Goal: Find specific page/section: Find specific page/section

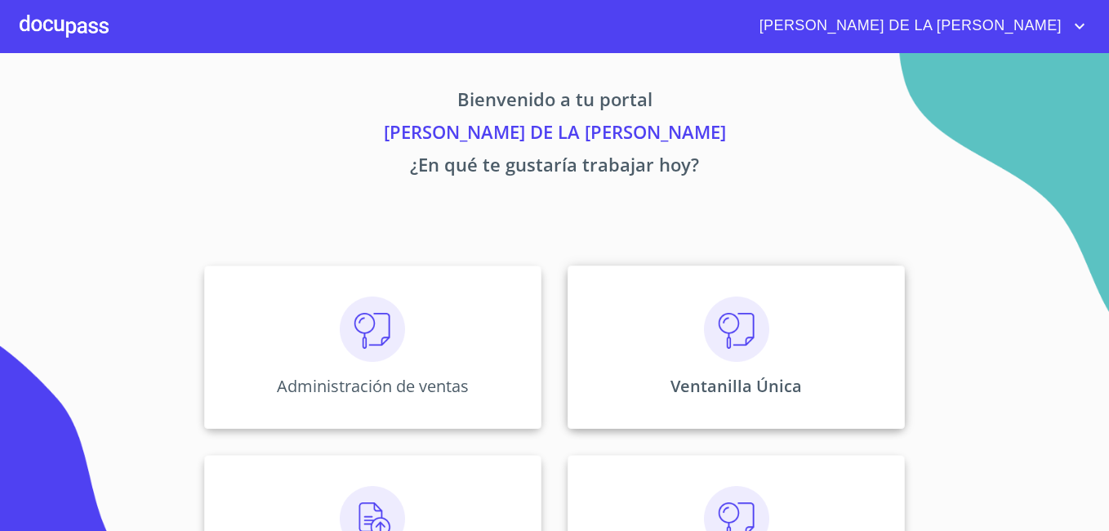
click at [745, 332] on img at bounding box center [736, 329] width 65 height 65
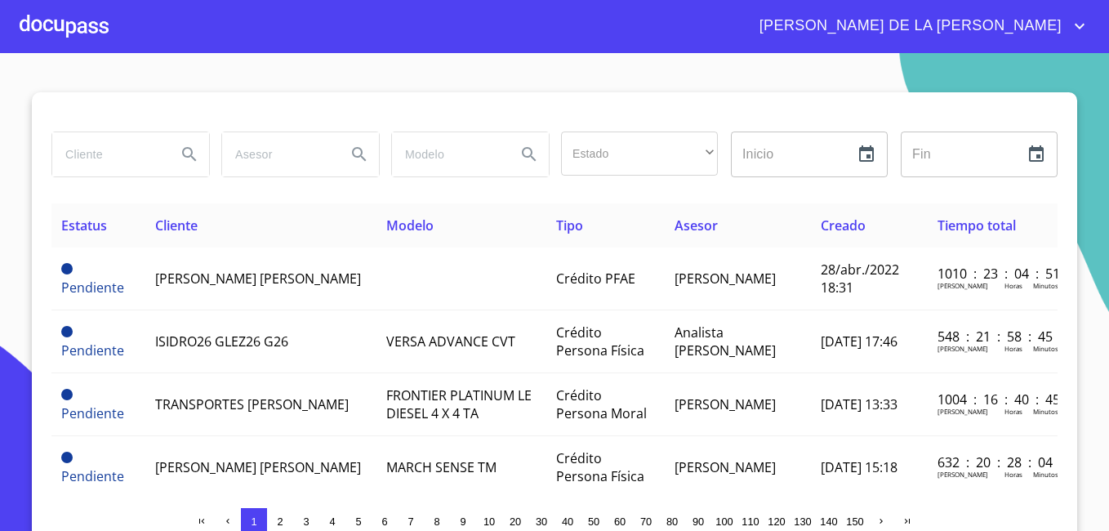
click at [107, 176] on input "search" at bounding box center [107, 154] width 111 height 44
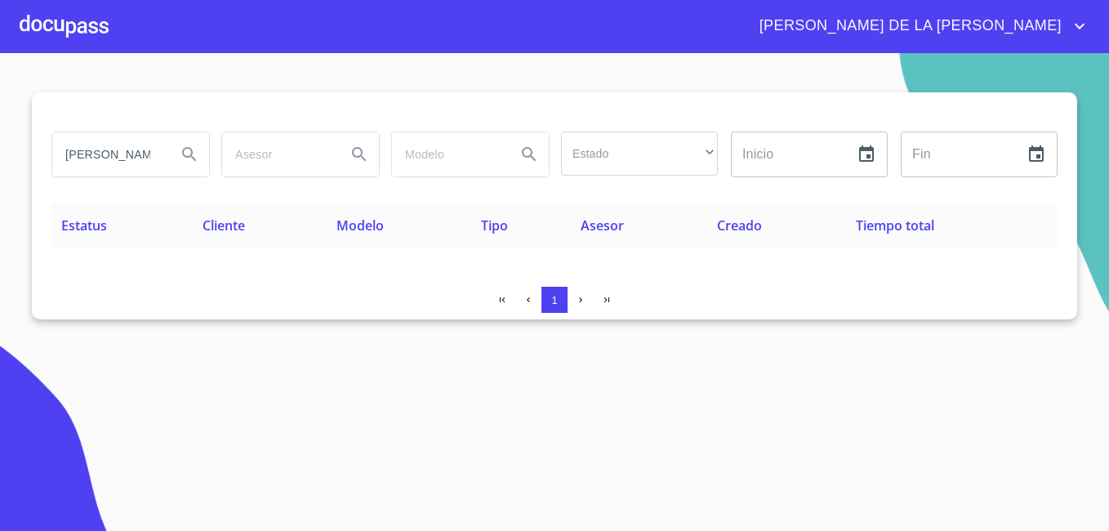
drag, startPoint x: 140, startPoint y: 156, endPoint x: 0, endPoint y: 169, distance: 140.3
click at [0, 170] on html "[PERSON_NAME] DE LA [PERSON_NAME] Estado ​ ​ Inicio ​ Fin ​ Estatus Cliente Mod…" at bounding box center [554, 265] width 1109 height 531
type input "LEASING"
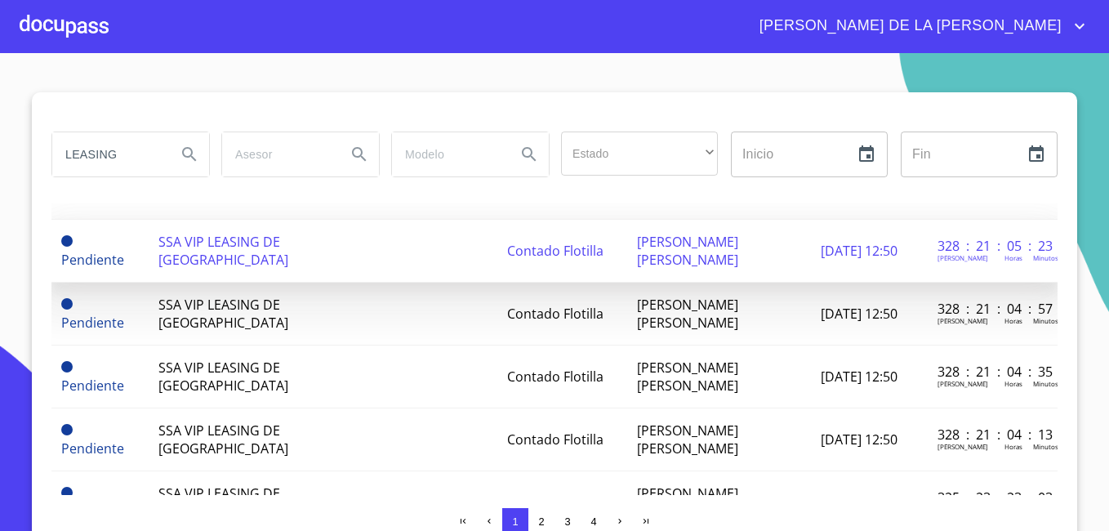
scroll to position [163, 0]
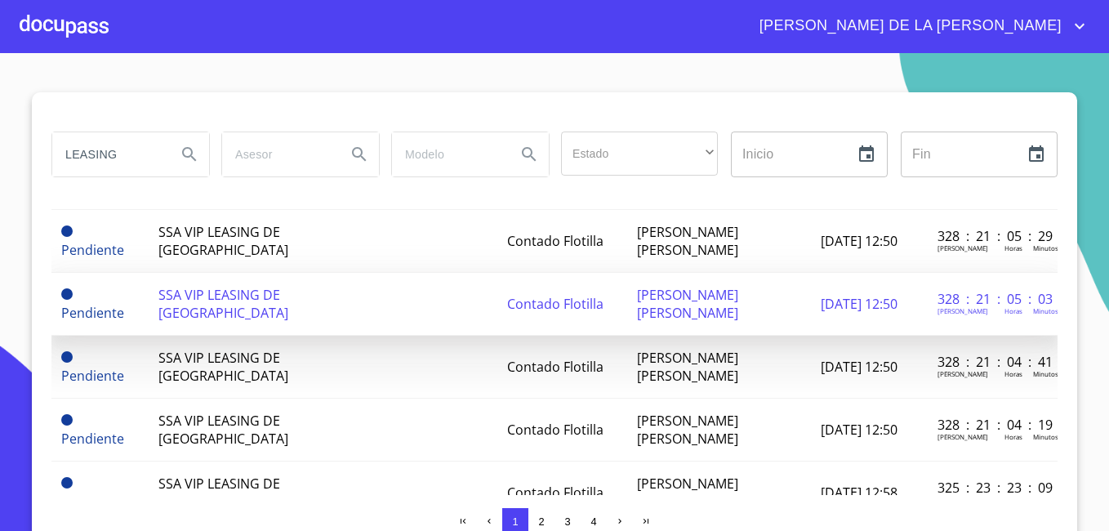
click at [256, 297] on span "SSA VIP LEASING DE [GEOGRAPHIC_DATA]" at bounding box center [223, 304] width 130 height 36
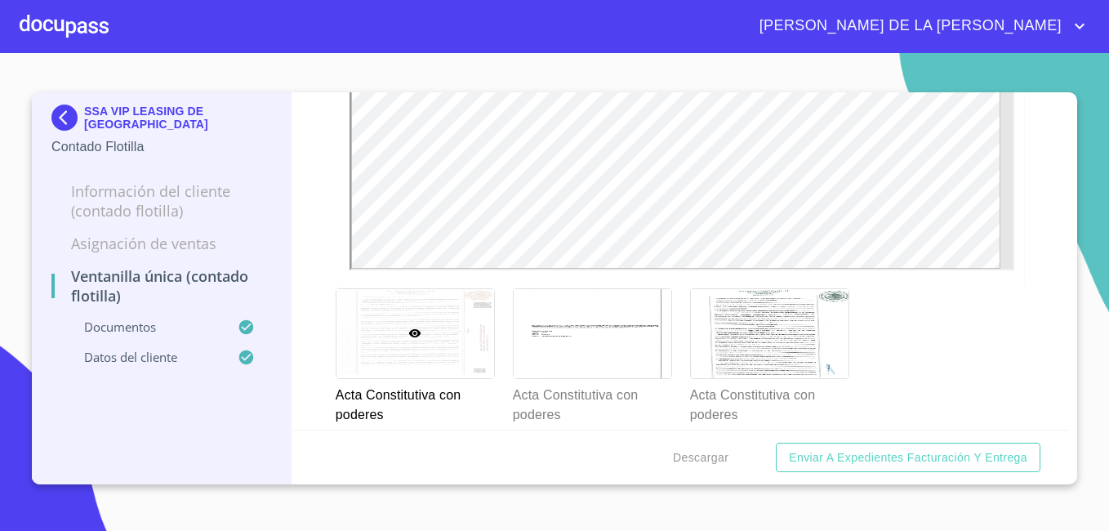
scroll to position [2777, 0]
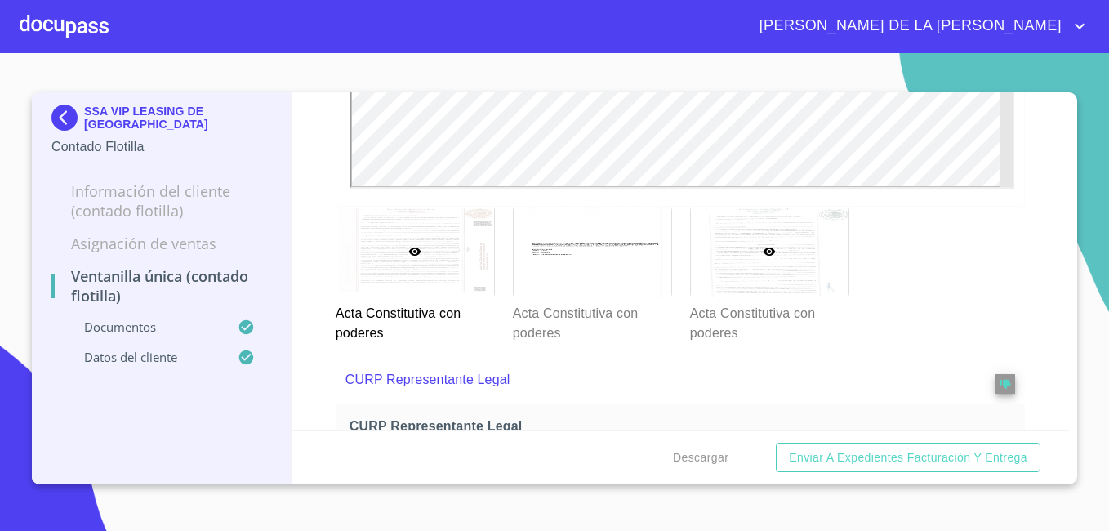
click at [713, 236] on div at bounding box center [770, 251] width 158 height 89
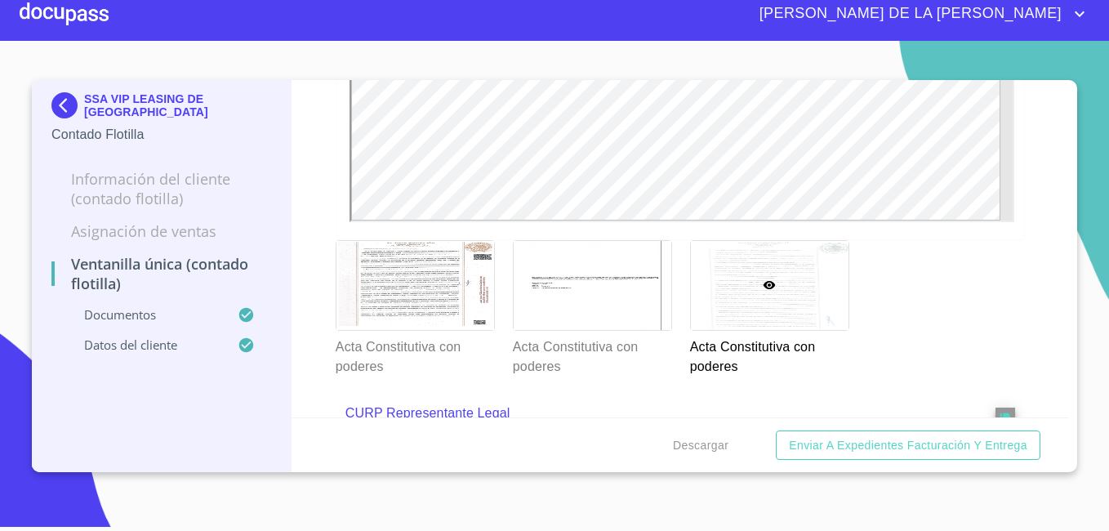
scroll to position [2738, 0]
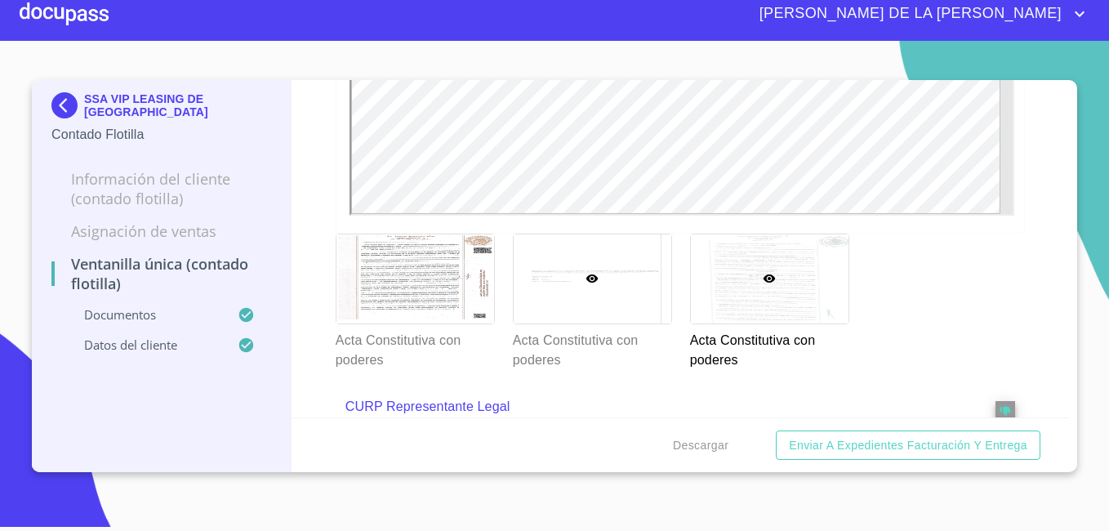
click at [607, 264] on div at bounding box center [593, 278] width 158 height 89
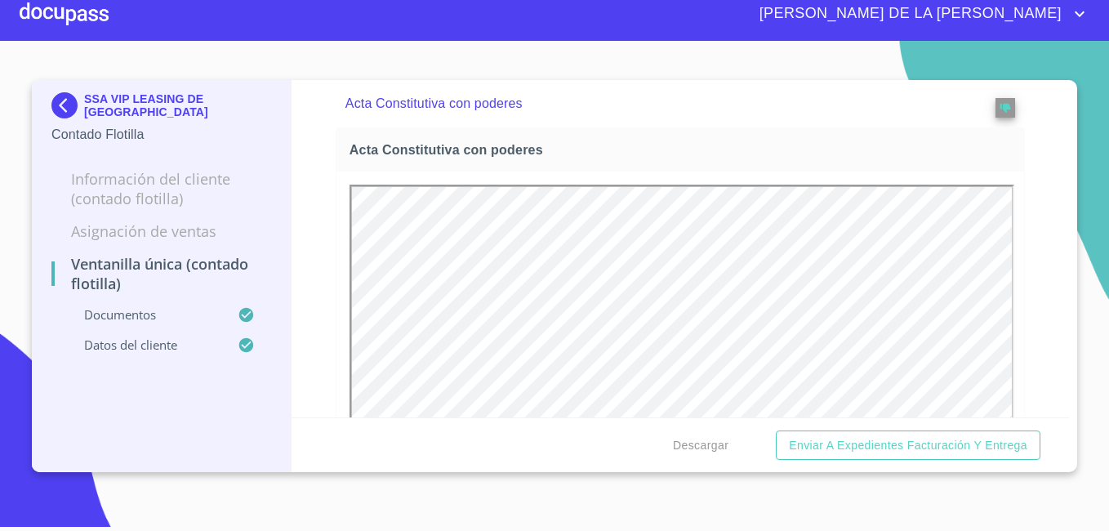
scroll to position [0, 0]
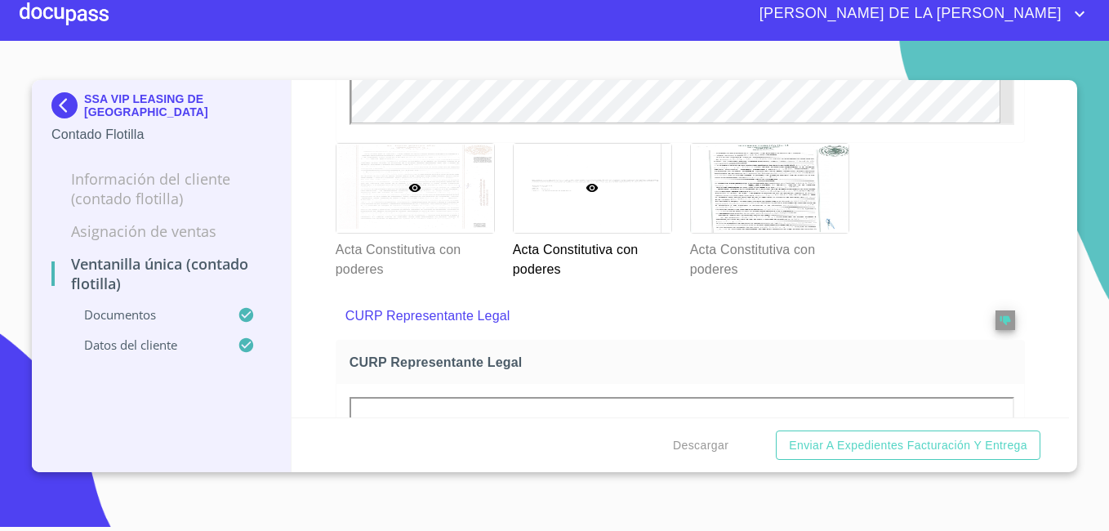
click at [381, 191] on div at bounding box center [416, 188] width 158 height 89
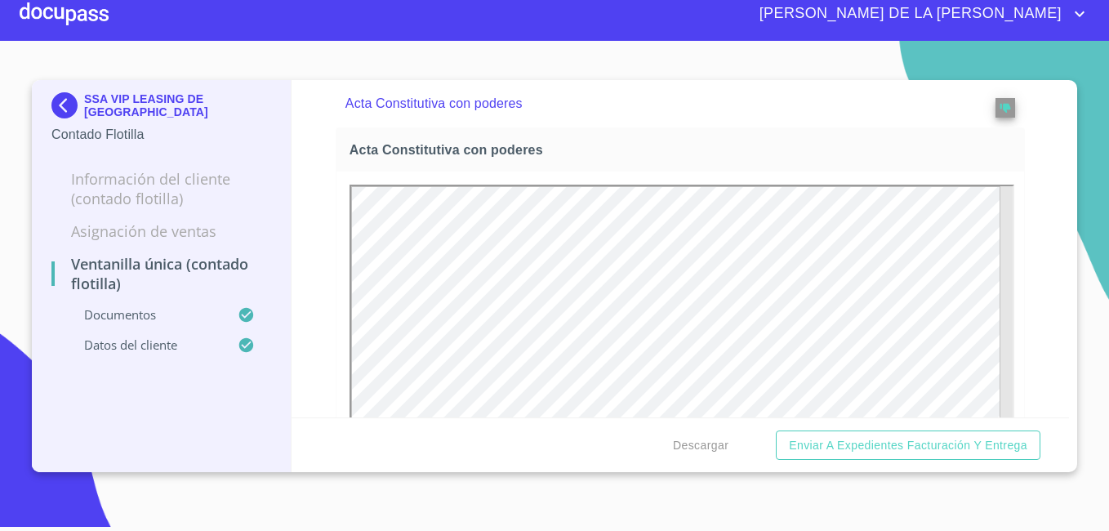
click at [62, 110] on img at bounding box center [67, 105] width 33 height 26
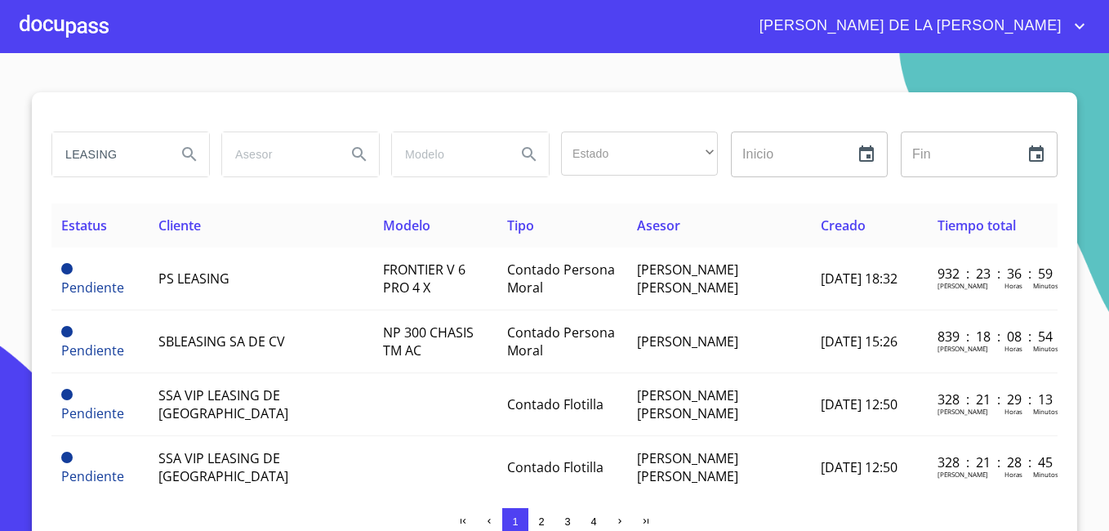
drag, startPoint x: 118, startPoint y: 167, endPoint x: 0, endPoint y: 129, distance: 124.5
click at [0, 128] on html "[PERSON_NAME] DE LA [PERSON_NAME] LEASING Estado ​ ​ Inicio ​ Fin ​ Estatus Cli…" at bounding box center [554, 265] width 1109 height 531
type input "HERCOM"
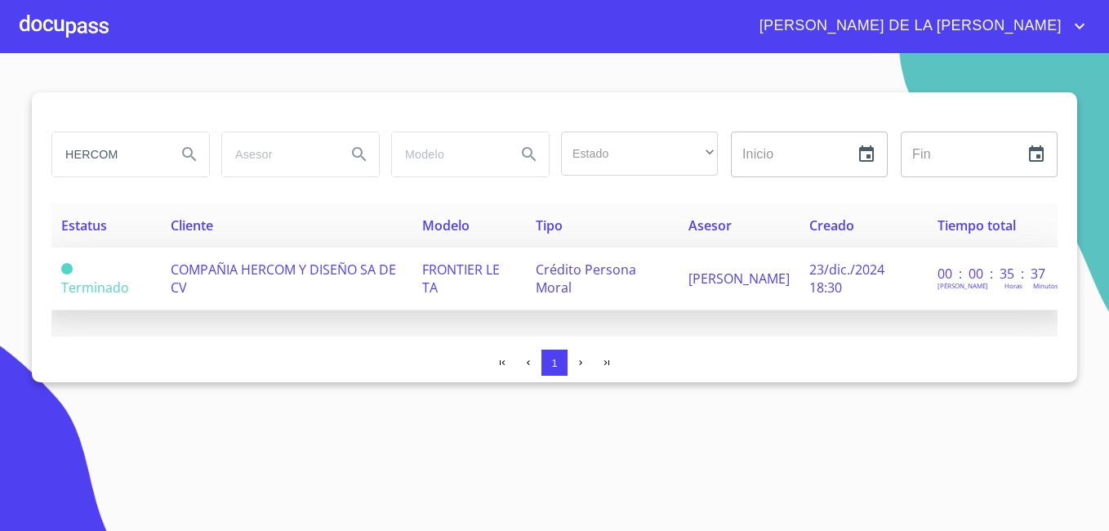
click at [230, 261] on span "COMPAÑIA HERCOM Y DISEÑO SA DE CV" at bounding box center [283, 279] width 225 height 36
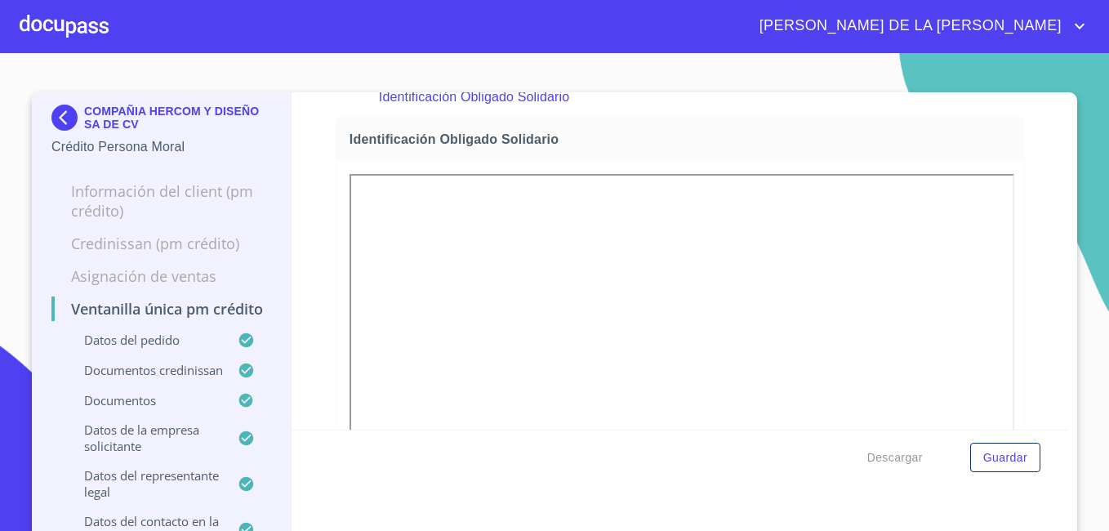
scroll to position [5473, 0]
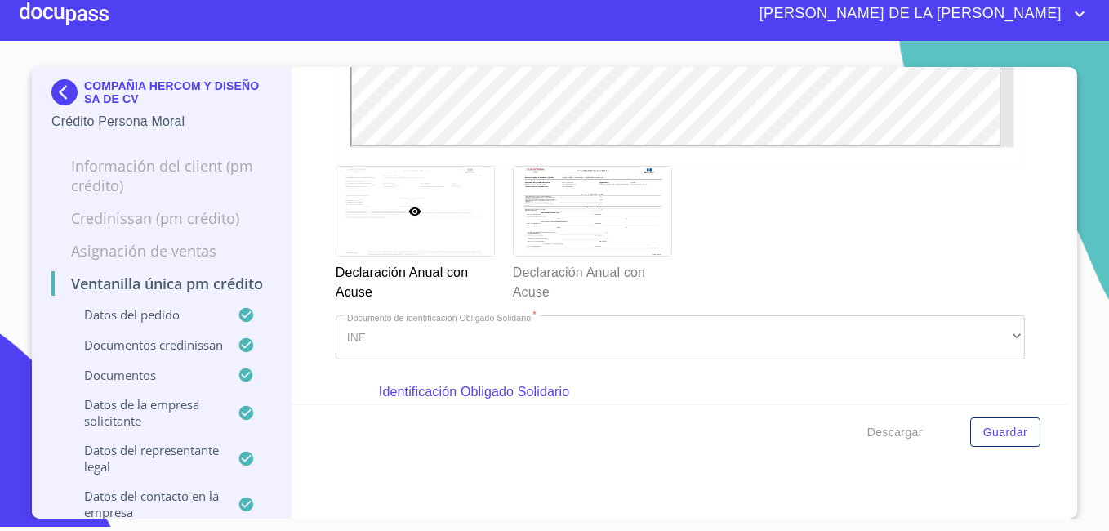
click at [52, 93] on img at bounding box center [67, 92] width 33 height 26
